Goal: Information Seeking & Learning: Learn about a topic

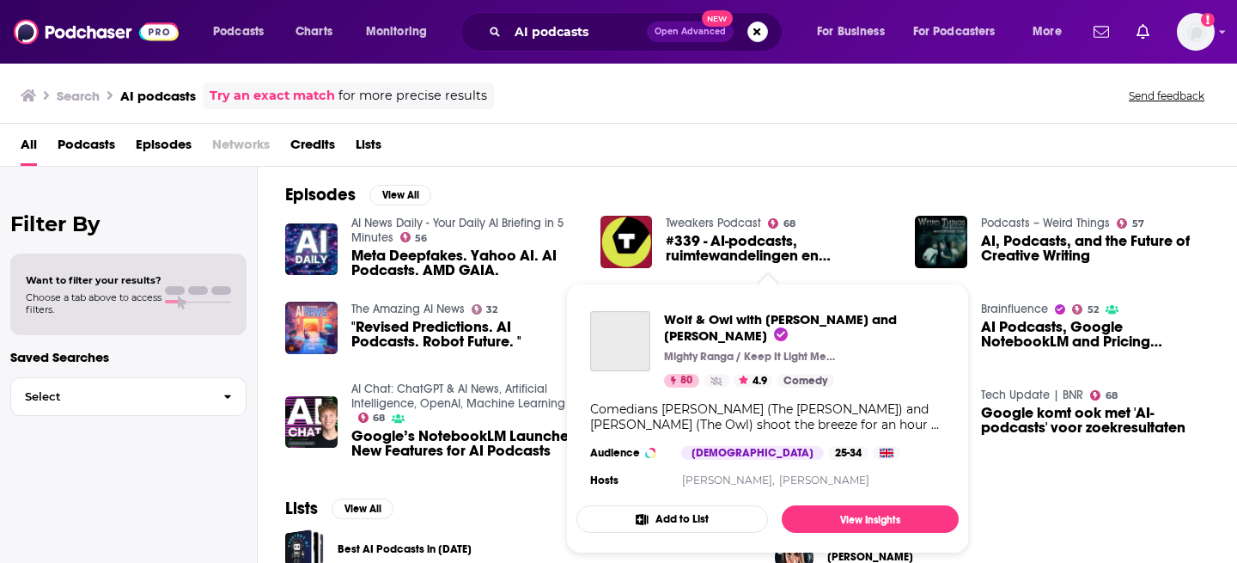
scroll to position [226, 0]
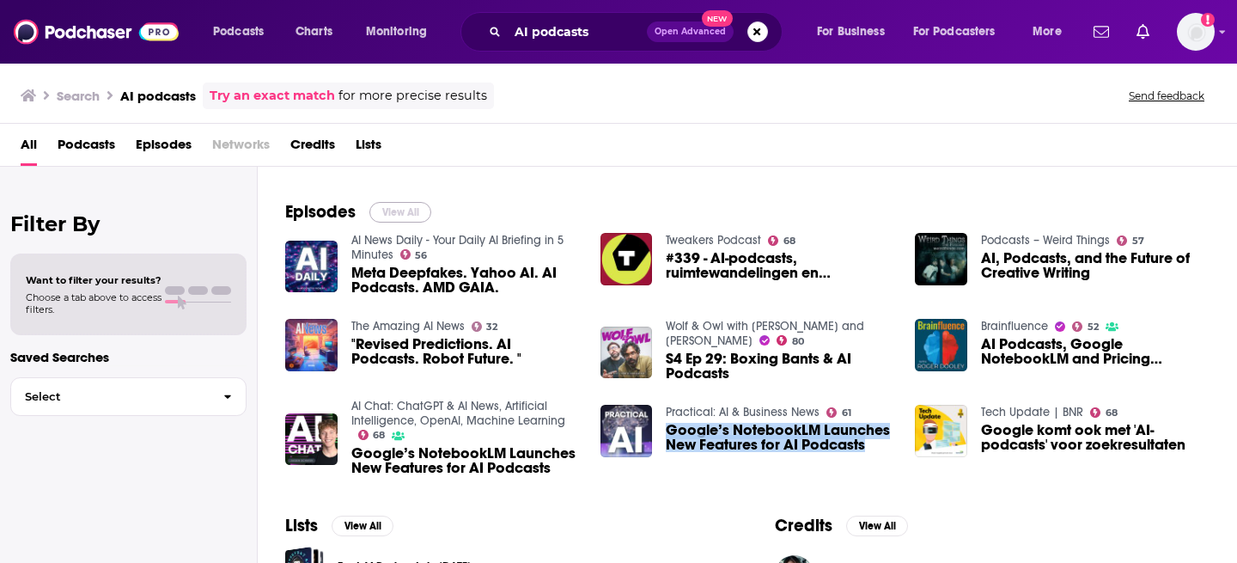
click at [396, 211] on button "View All" at bounding box center [400, 212] width 62 height 21
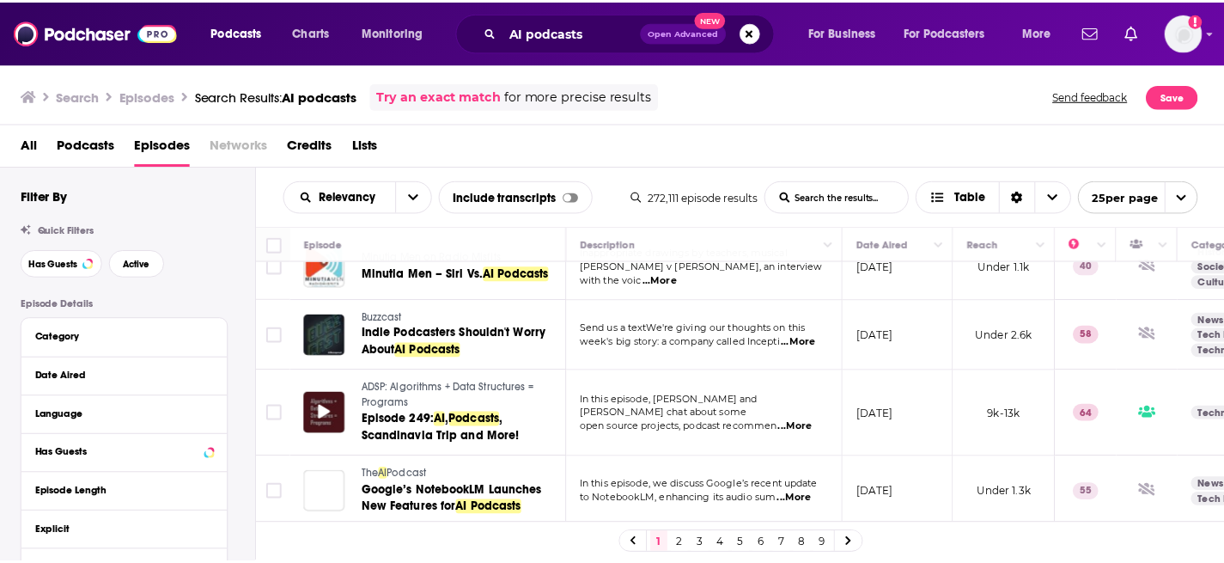
scroll to position [1593, 0]
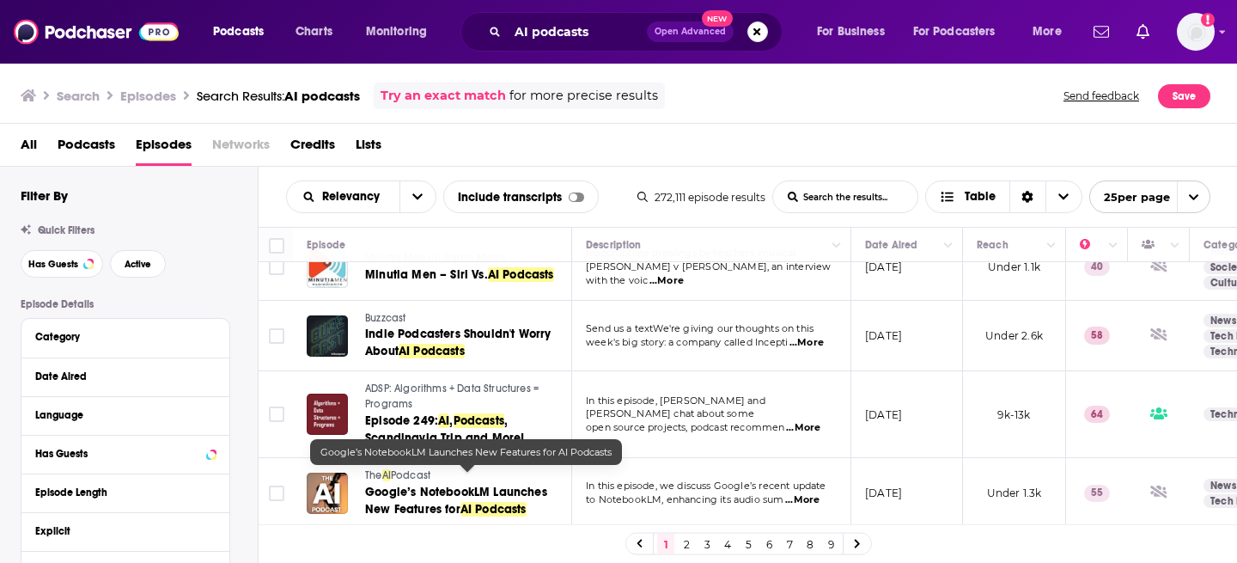
click at [419, 485] on span "Google’s NotebookLM Launches New Features for" at bounding box center [456, 501] width 182 height 32
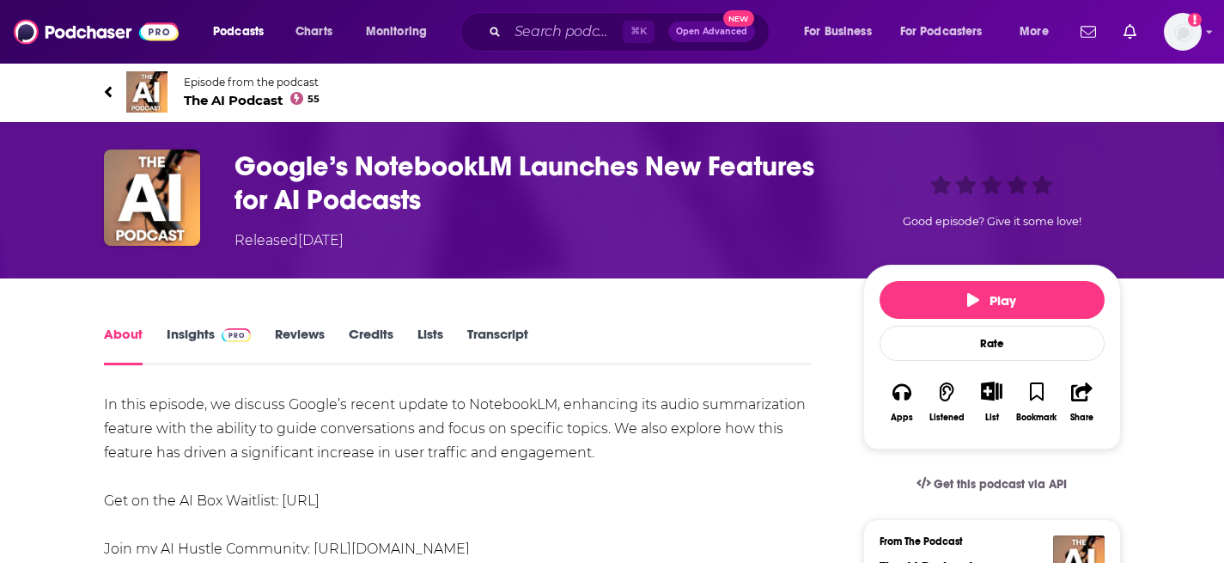
click at [250, 95] on span "The AI Podcast 55" at bounding box center [252, 100] width 137 height 16
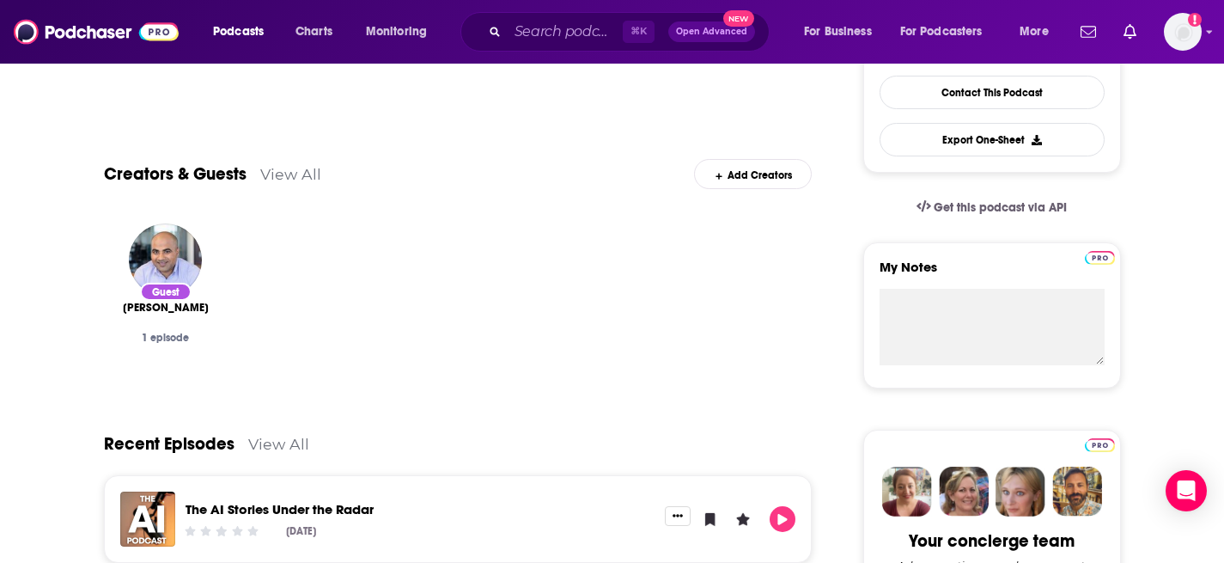
scroll to position [454, 0]
drag, startPoint x: 231, startPoint y: 314, endPoint x: 112, endPoint y: 313, distance: 119.4
click at [112, 313] on div "Guest Suman Kanuganti 1 episode" at bounding box center [458, 301] width 709 height 182
copy span "Suman Kanuganti"
